Goal: Information Seeking & Learning: Learn about a topic

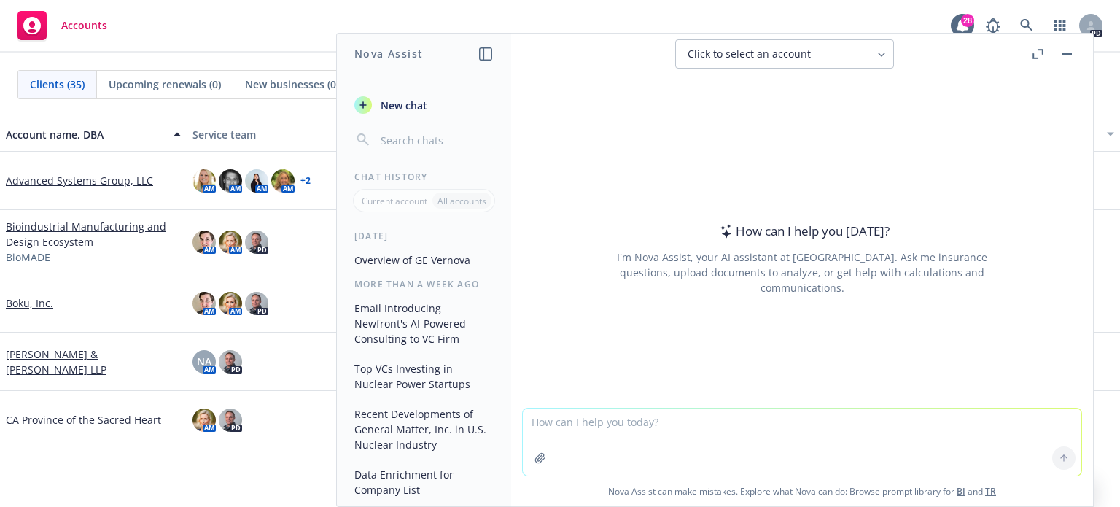
click at [674, 409] on textarea at bounding box center [802, 441] width 558 height 67
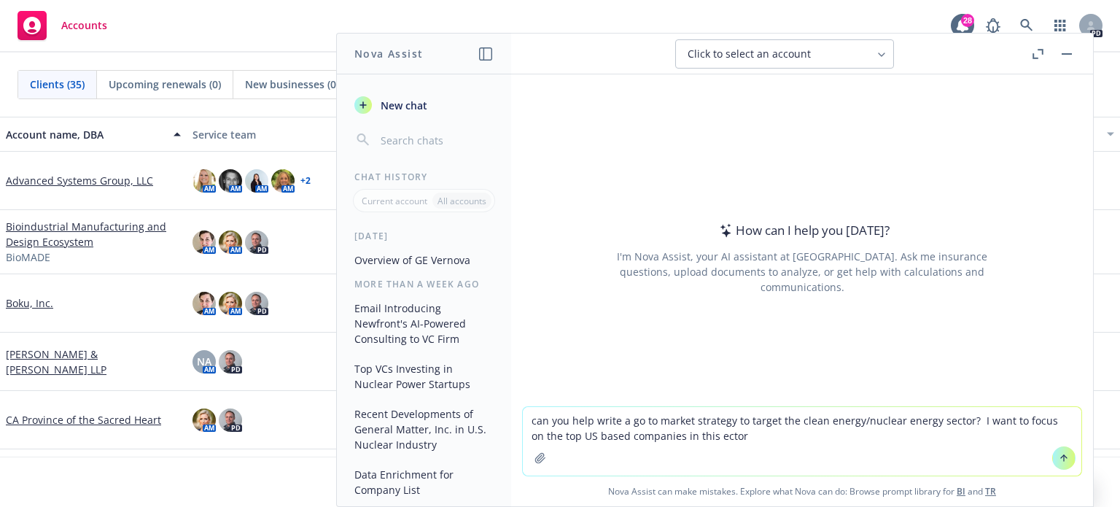
click at [697, 434] on textarea "can you help write a go to market strategy to target the clean energy/nuclear e…" at bounding box center [802, 441] width 558 height 69
click at [757, 440] on textarea "can you help write a go to market strategy to target the clean energy/nuclear e…" at bounding box center [802, 441] width 558 height 69
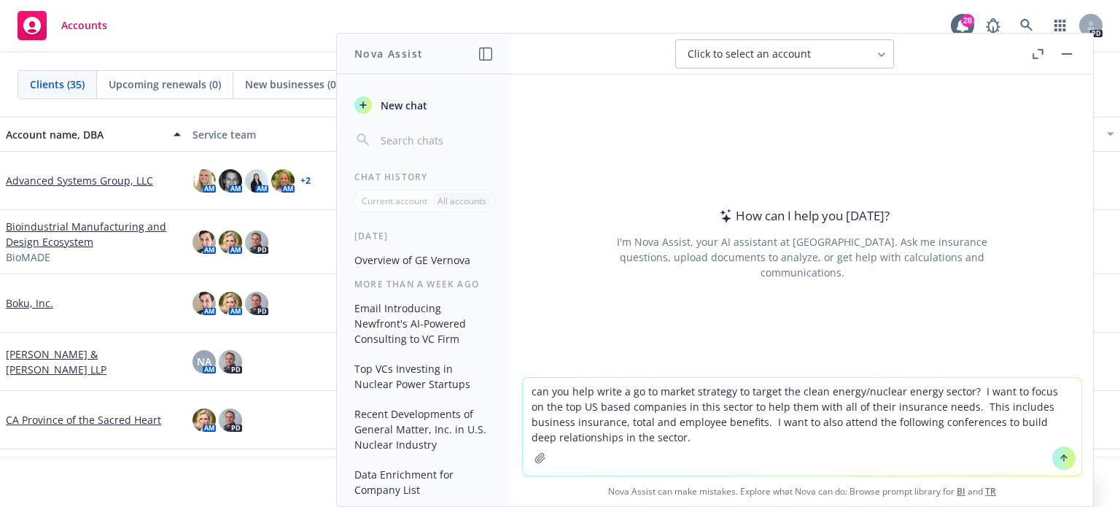
paste textarea "Cleanpower 2026 (ACP) RE+ (Renewable Energy Plus) 2026 NREL Industry Growth For…"
type textarea "can you help write a go to market strategy to target the clean energy/nuclear e…"
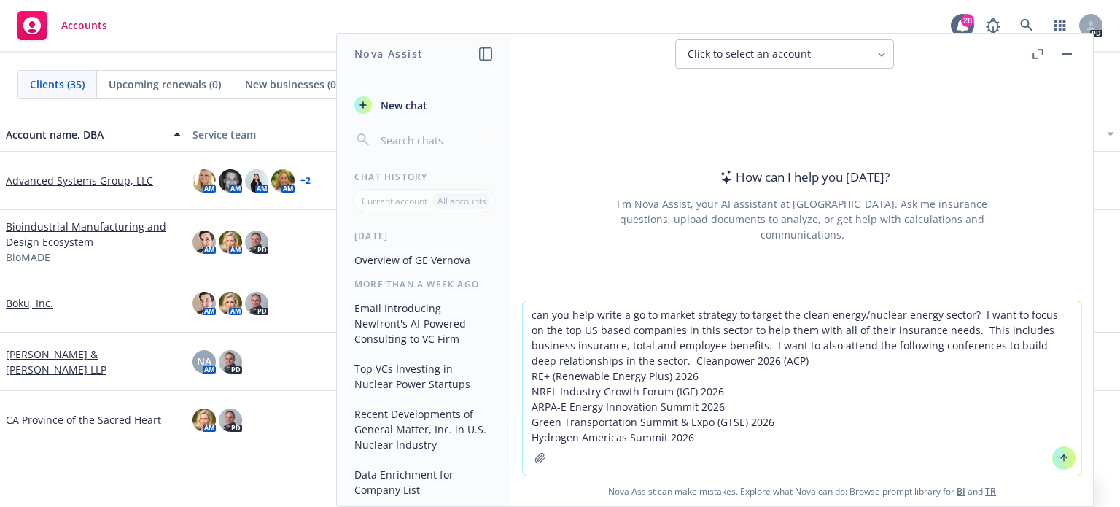
click at [661, 360] on textarea "can you help write a go to market strategy to target the clean energy/nuclear e…" at bounding box center [802, 388] width 558 height 174
click at [656, 361] on textarea "can you help write a go to market strategy to target the clean energy/nuclear e…" at bounding box center [802, 388] width 558 height 174
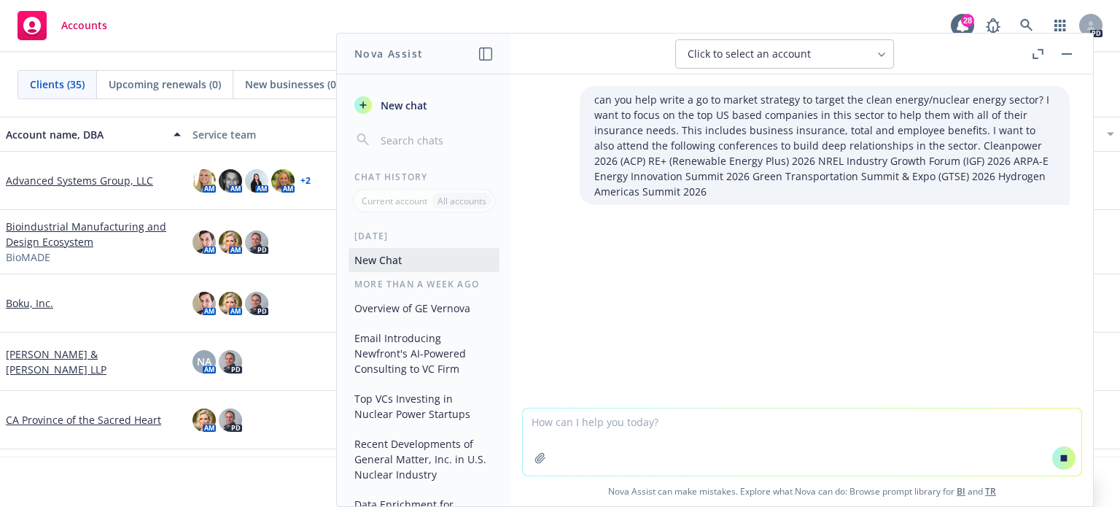
click at [598, 416] on textarea at bounding box center [802, 441] width 558 height 67
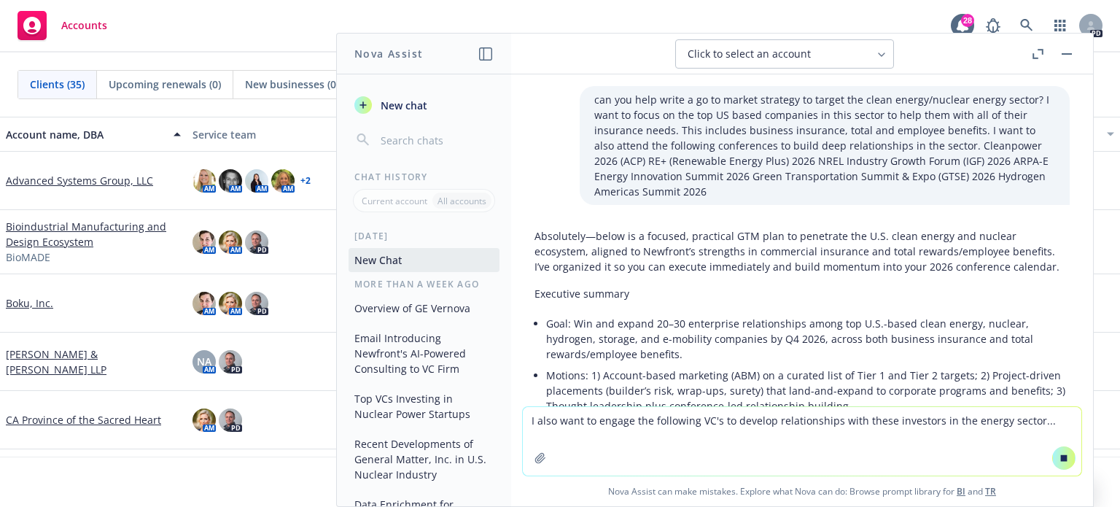
paste textarea "Nucleation Capital DCVC (Data Collective Venture Capital) Amazonâ€™s Climate Pl…"
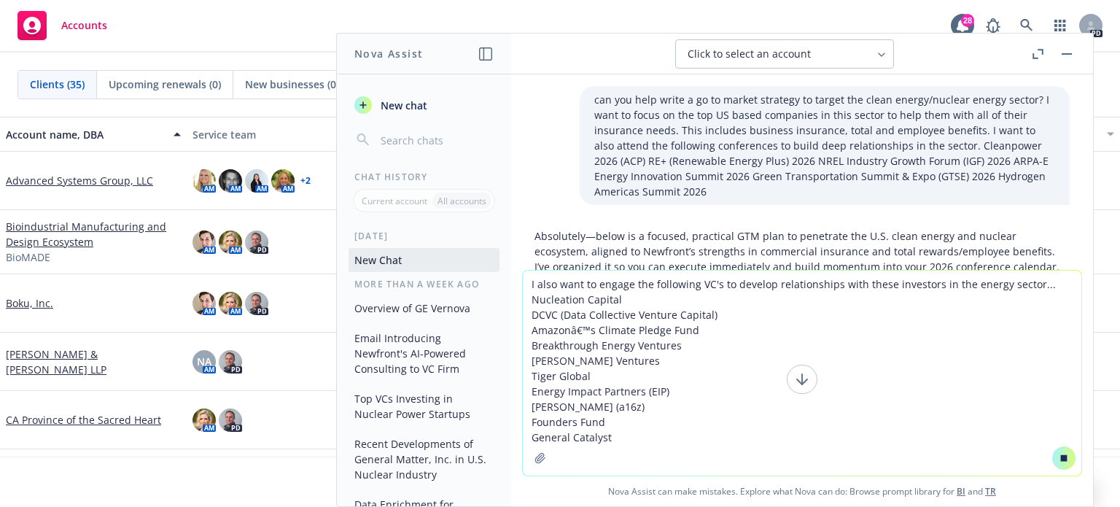
click at [962, 407] on textarea "I also want to engage the following VC's to develop relationships with these in…" at bounding box center [802, 372] width 558 height 205
type textarea "I also want to engage the following VC's to develop relationships with these in…"
click at [1061, 456] on icon at bounding box center [1064, 457] width 7 height 7
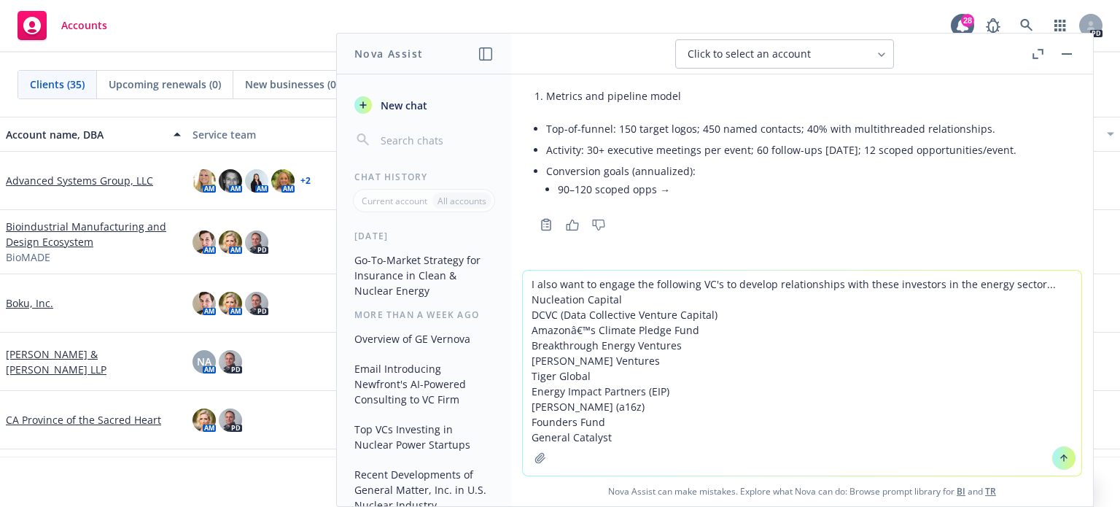
scroll to position [3747, 0]
click at [631, 432] on textarea "I also want to engage the following VC's to develop relationships with these in…" at bounding box center [802, 372] width 558 height 205
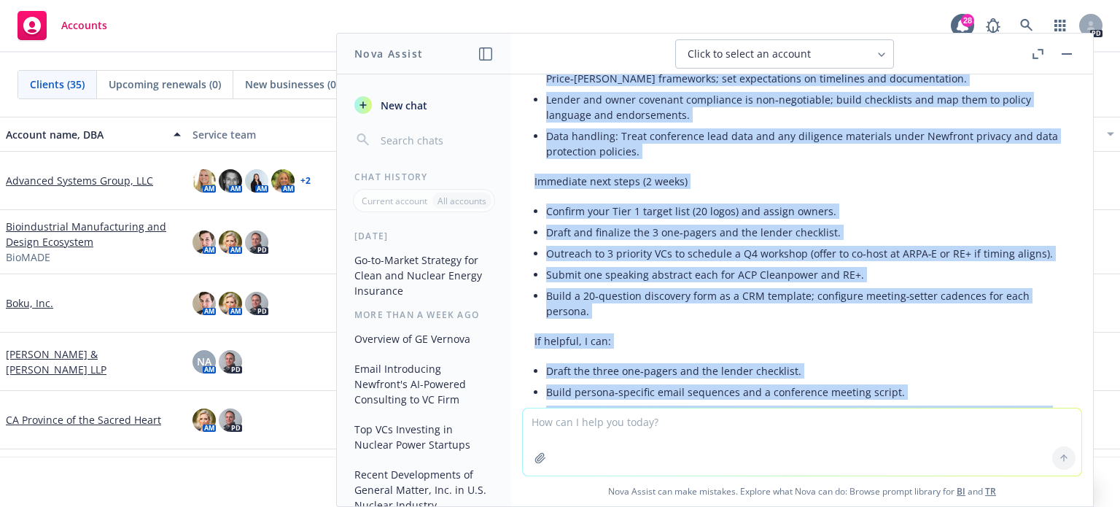
scroll to position [7462, 0]
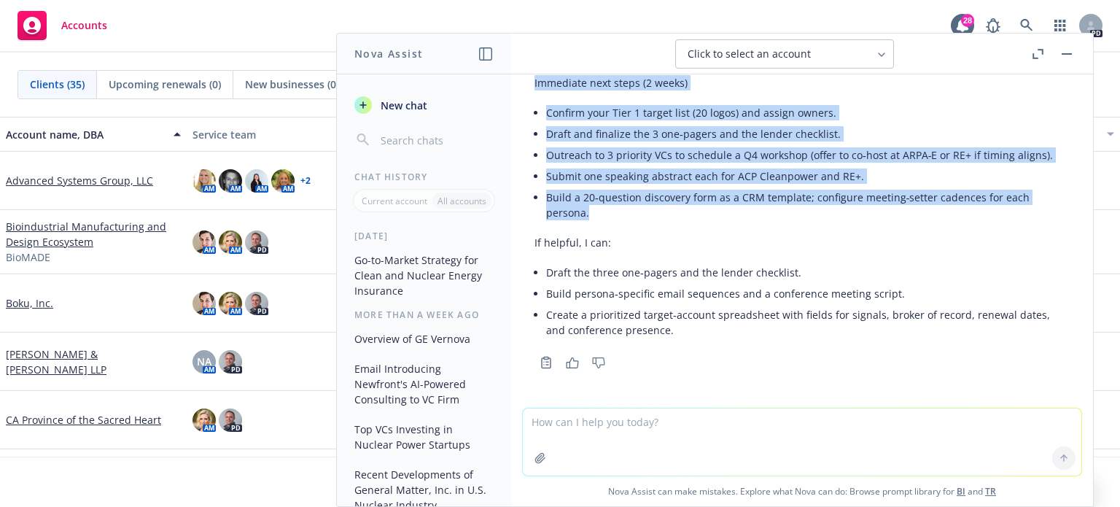
drag, startPoint x: 534, startPoint y: 198, endPoint x: 851, endPoint y: 215, distance: 316.9
copy div "Loremip dolor Sitamet: Con 7–70 adi elitse doeiusm (tem in utlabo‑etdol magnaal…"
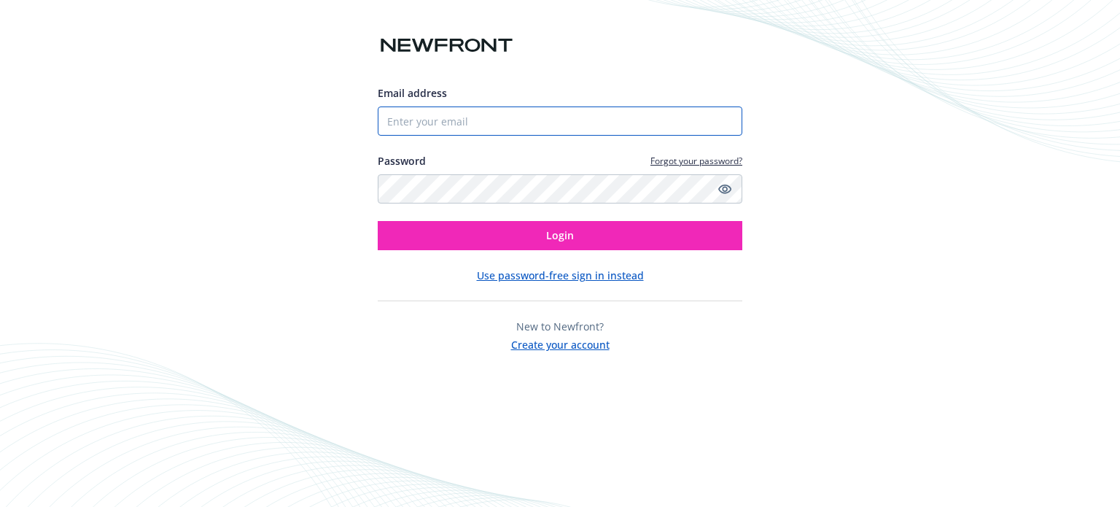
click at [447, 121] on input "Email address" at bounding box center [560, 120] width 364 height 29
click at [429, 123] on input "Email address" at bounding box center [560, 120] width 364 height 29
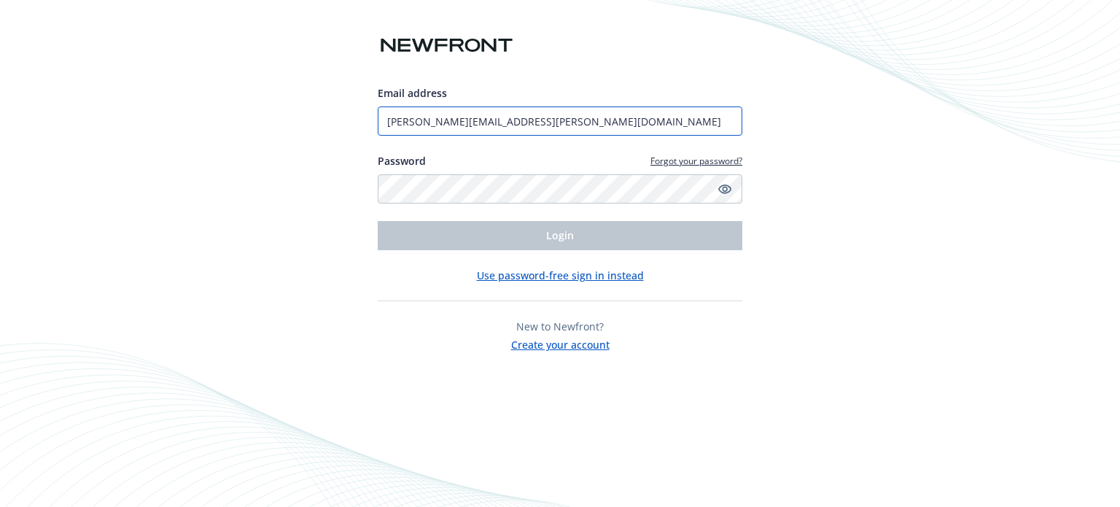
type input "[PERSON_NAME][EMAIL_ADDRESS][PERSON_NAME][DOMAIN_NAME]"
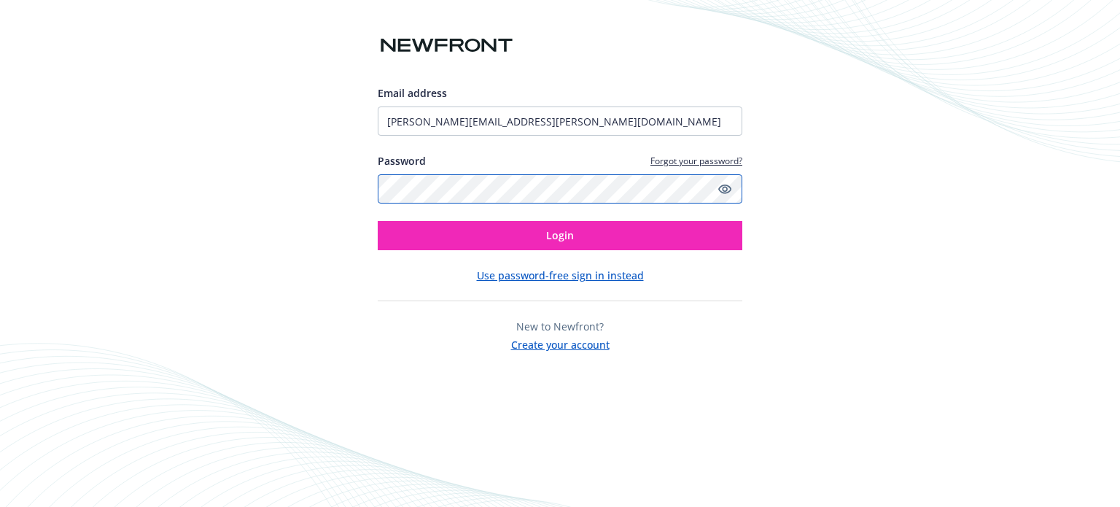
click at [378, 221] on button "Login" at bounding box center [560, 235] width 364 height 29
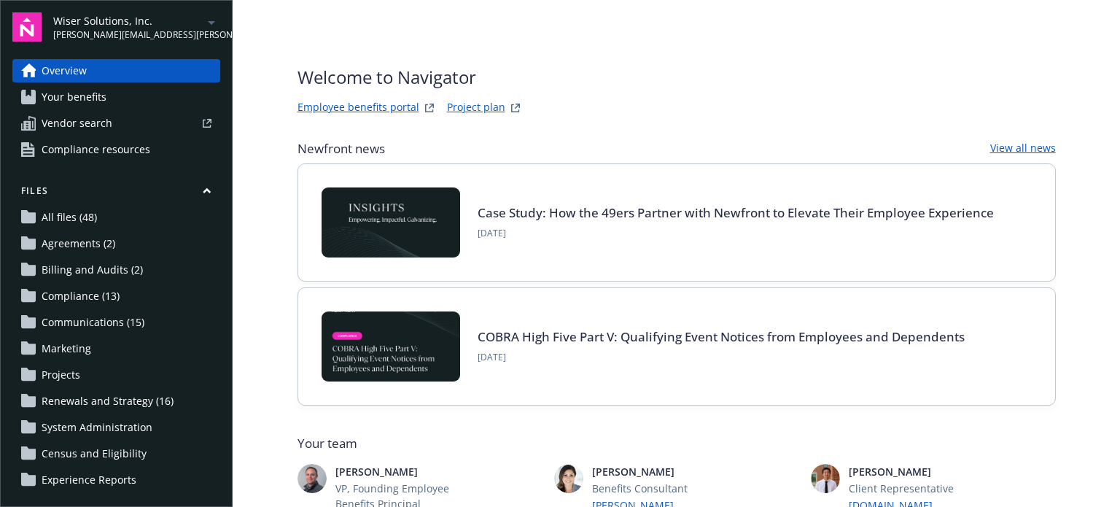
click at [92, 98] on span "Your benefits" at bounding box center [74, 96] width 65 height 23
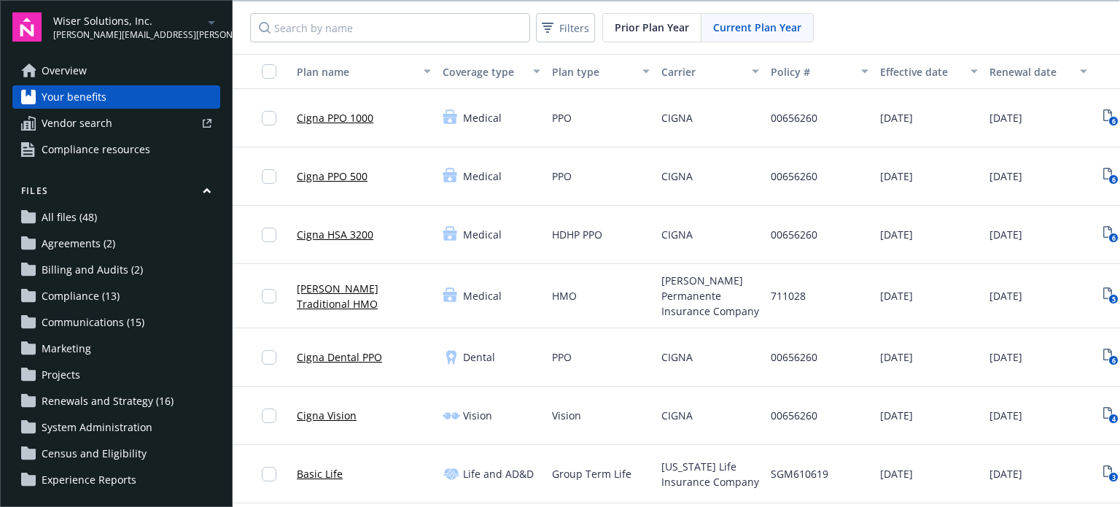
click at [125, 36] on span "patrick.hennon@newfront.com" at bounding box center [127, 34] width 149 height 13
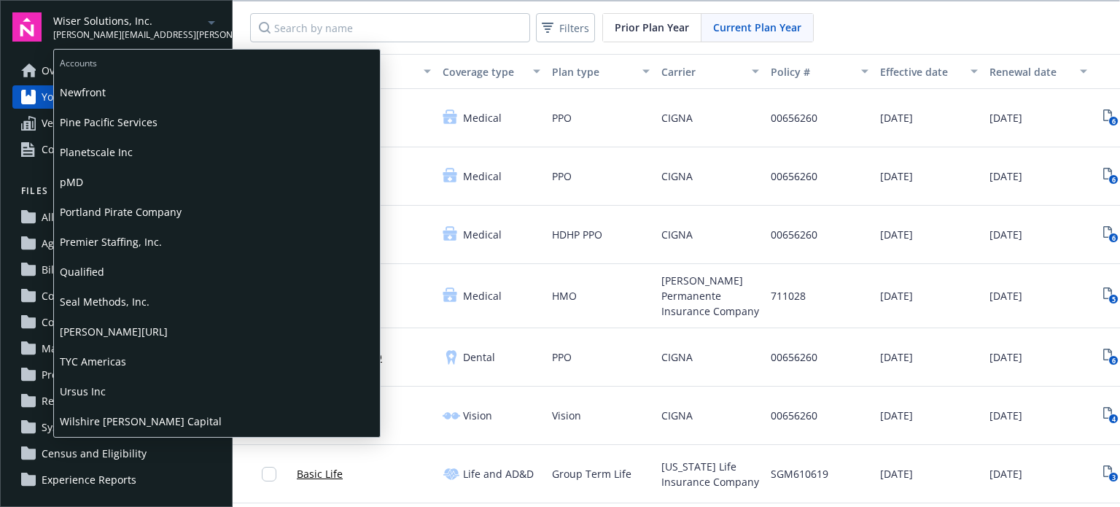
scroll to position [729, 0]
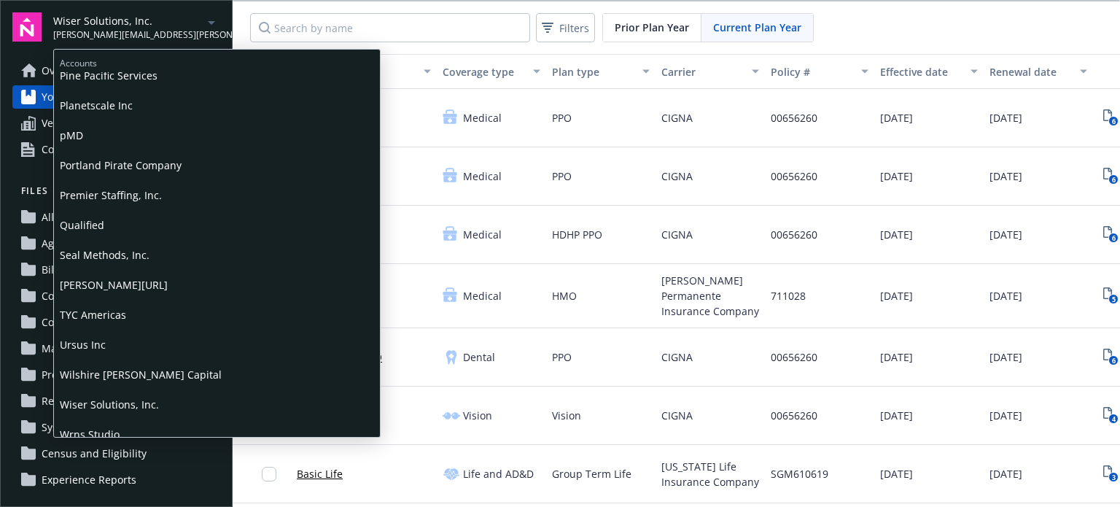
click at [106, 311] on span "TYC Americas" at bounding box center [217, 315] width 314 height 30
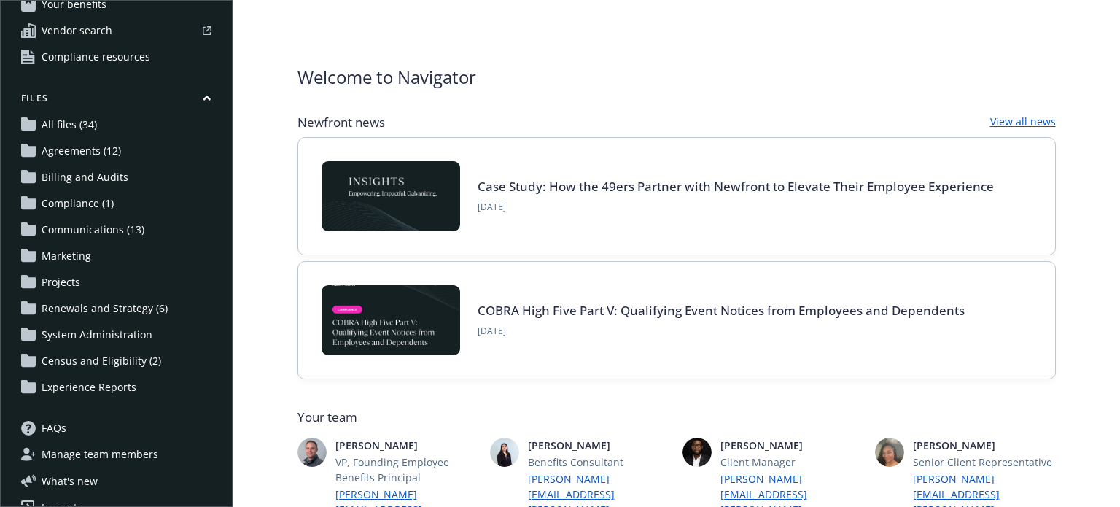
scroll to position [117, 0]
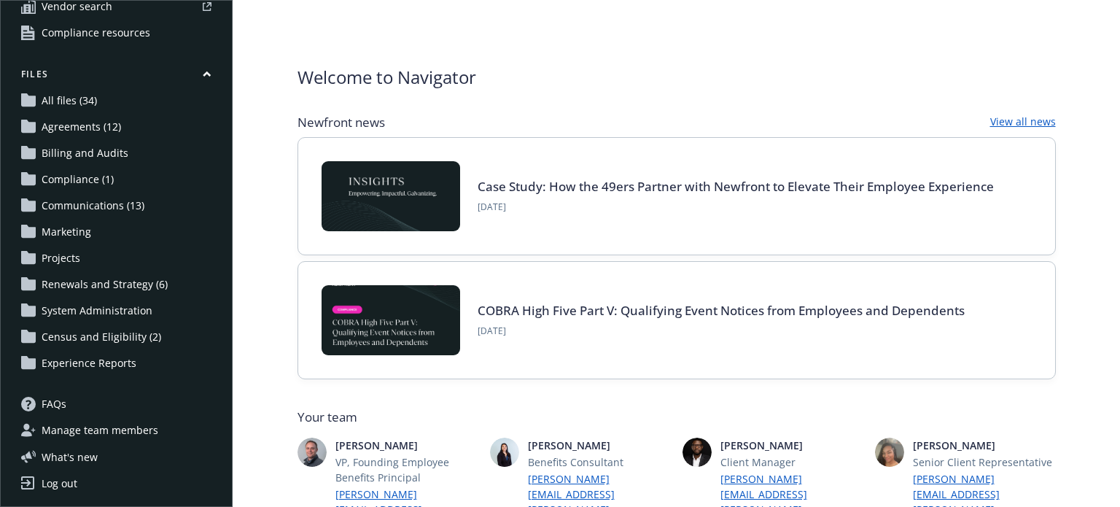
click at [81, 284] on span "Renewals and Strategy (6)" at bounding box center [105, 284] width 126 height 23
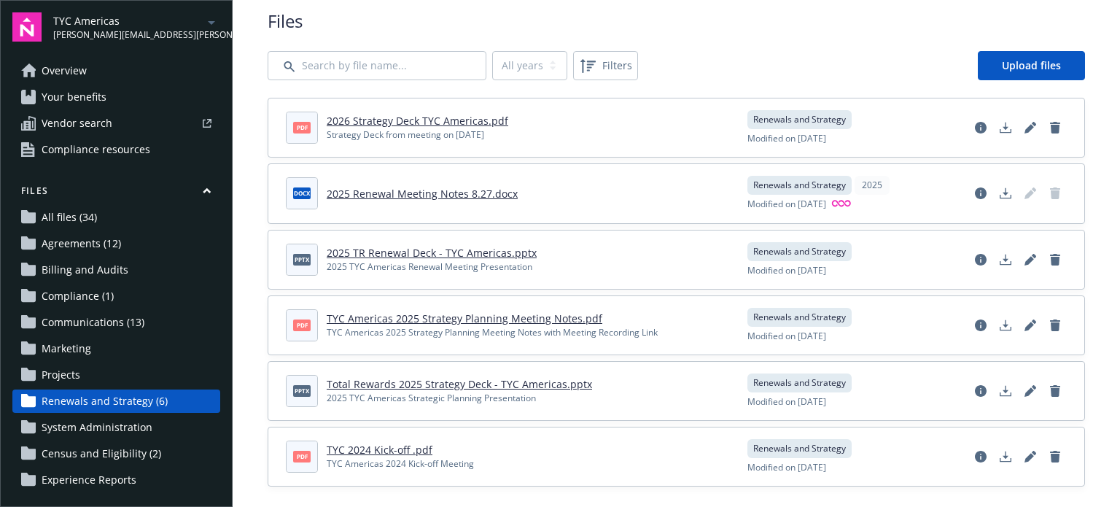
scroll to position [38, 0]
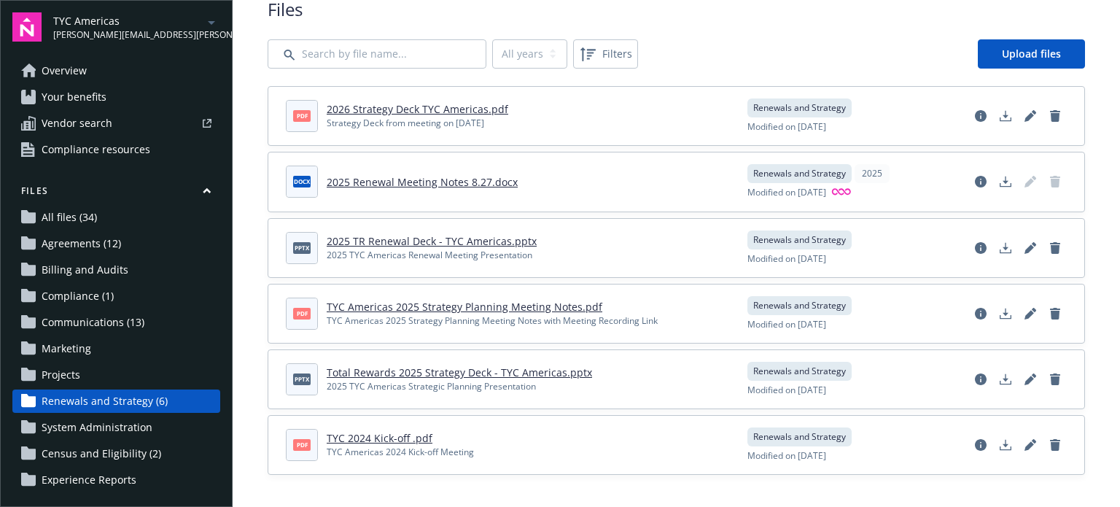
click at [405, 305] on link "TYC Americas 2025 Strategy Planning Meeting Notes.pdf" at bounding box center [465, 307] width 276 height 14
click at [400, 113] on link "2026 Strategy Deck TYC Americas.pdf" at bounding box center [418, 109] width 182 height 14
